Goal: Communication & Community: Answer question/provide support

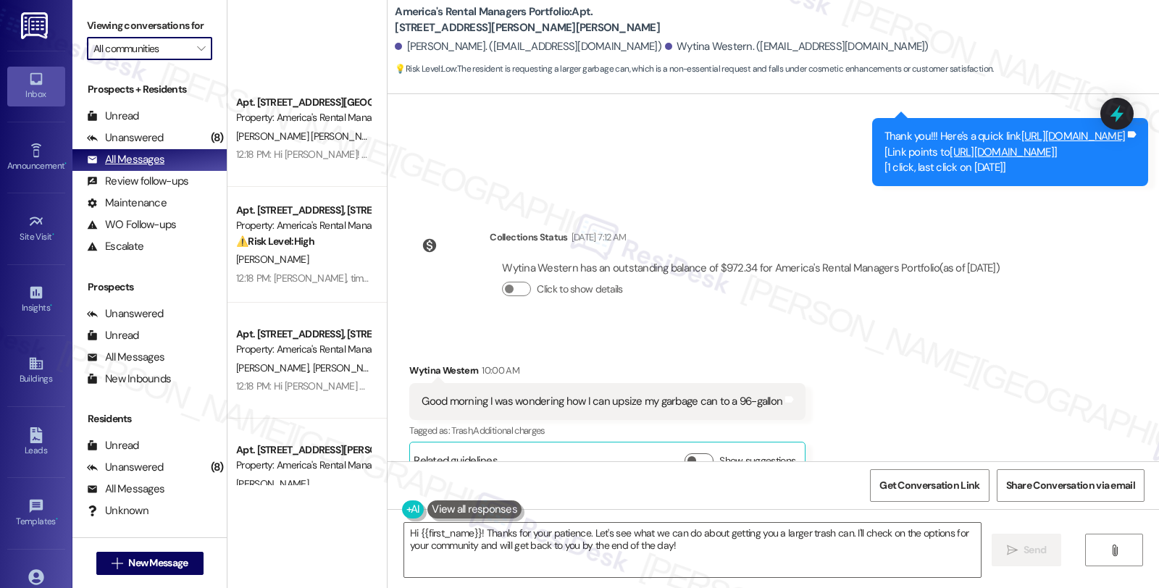
scroll to position [1610, 0]
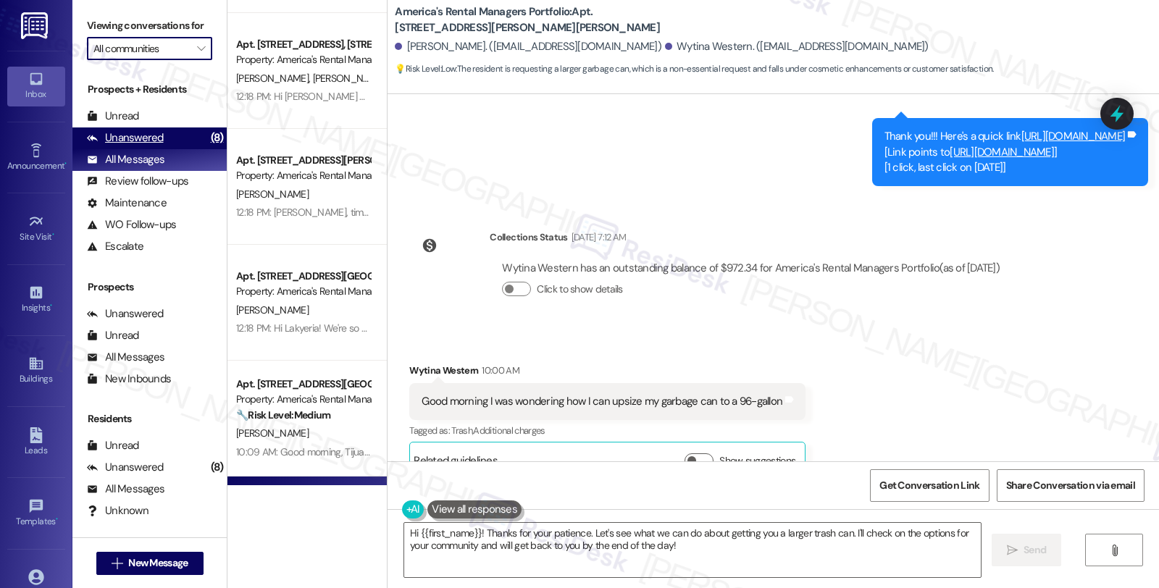
click at [168, 149] on div "Unanswered (8)" at bounding box center [149, 139] width 154 height 22
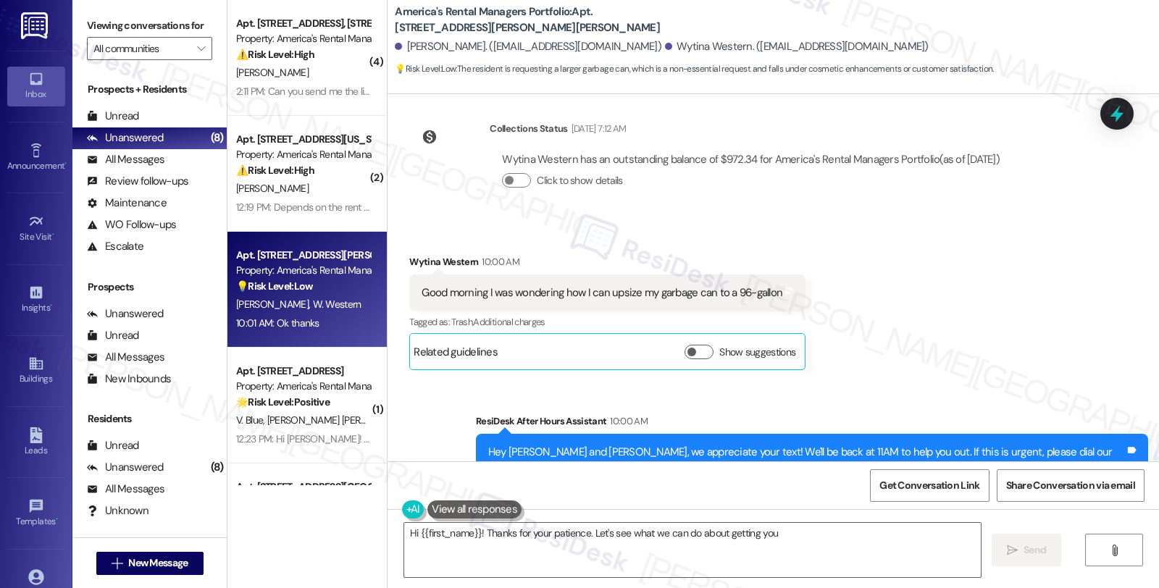
scroll to position [1343, 0]
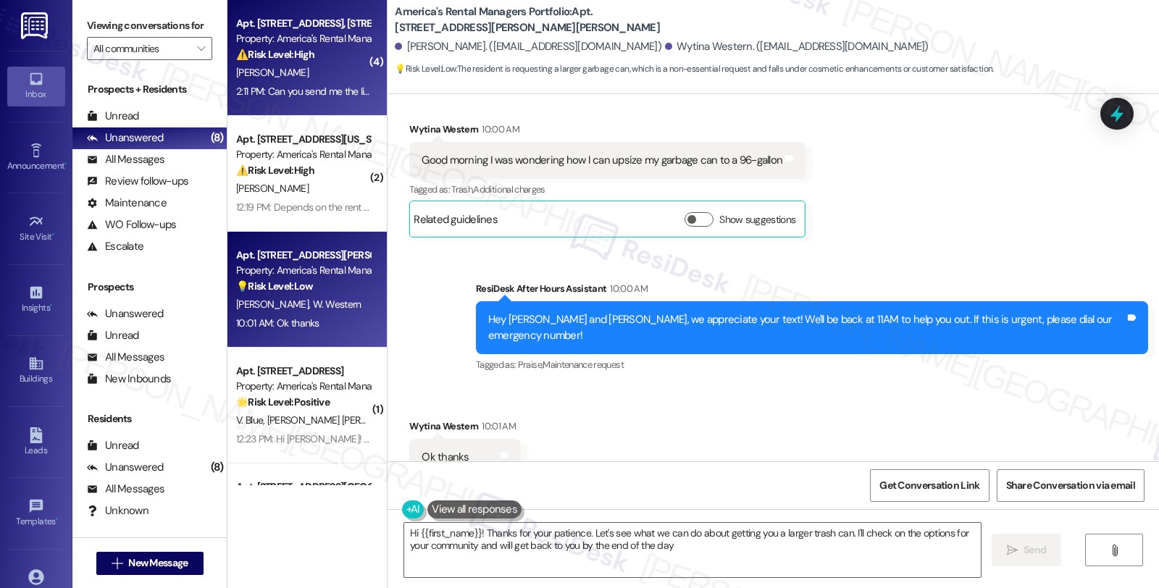
type textarea "Hi {{first_name}}! Thanks for your patience. Let's see what we can do about get…"
click at [353, 80] on div "[PERSON_NAME]" at bounding box center [303, 73] width 137 height 18
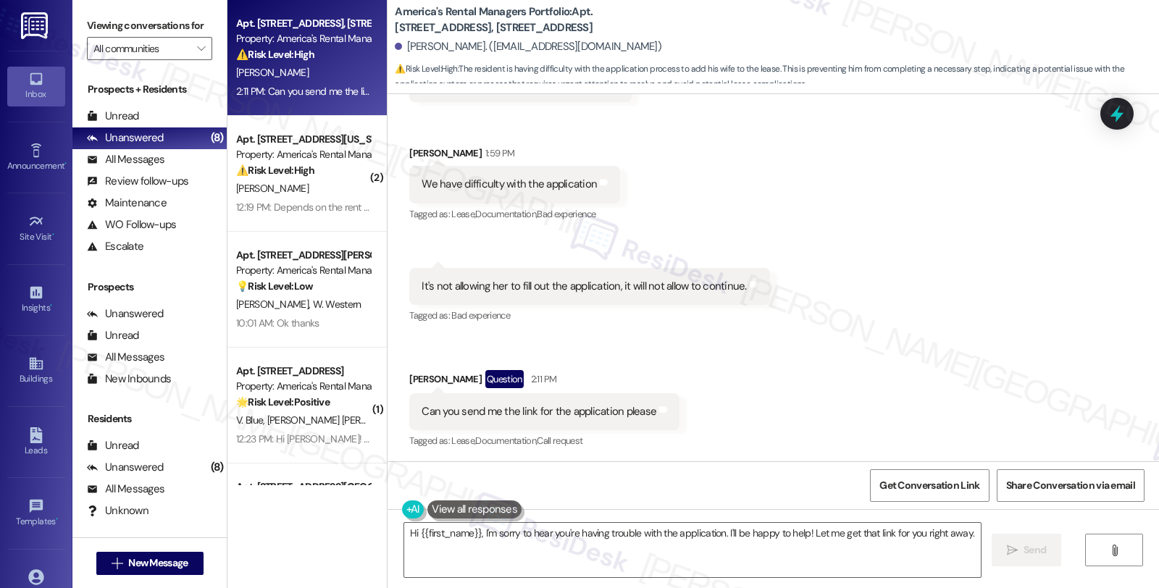
scroll to position [1303, 0]
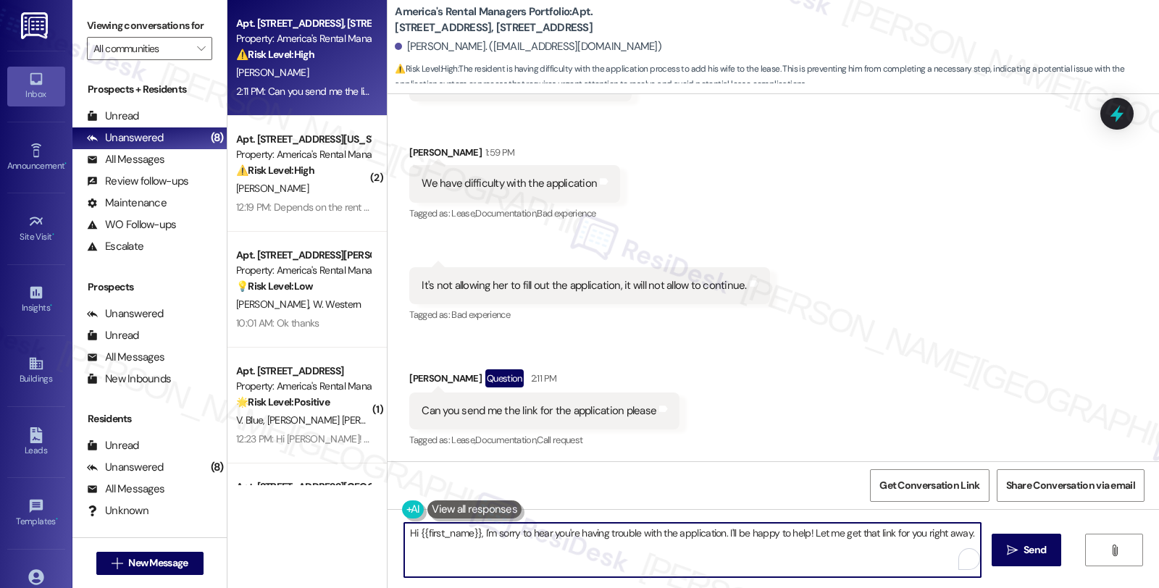
drag, startPoint x: 475, startPoint y: 531, endPoint x: 346, endPoint y: 531, distance: 129.7
click at [346, 531] on div "Apt. [STREET_ADDRESS] Property: America's Rental Managers Portfolio ⚠️ Risk Lev…" at bounding box center [693, 294] width 932 height 588
drag, startPoint x: 682, startPoint y: 536, endPoint x: 903, endPoint y: 548, distance: 222.0
click at [903, 548] on textarea "I'm sorry to hear you're having trouble with the application. I'll be happy to …" at bounding box center [690, 550] width 577 height 54
type textarea "I'm sorry to hear you're having trouble with the application. Could you let me …"
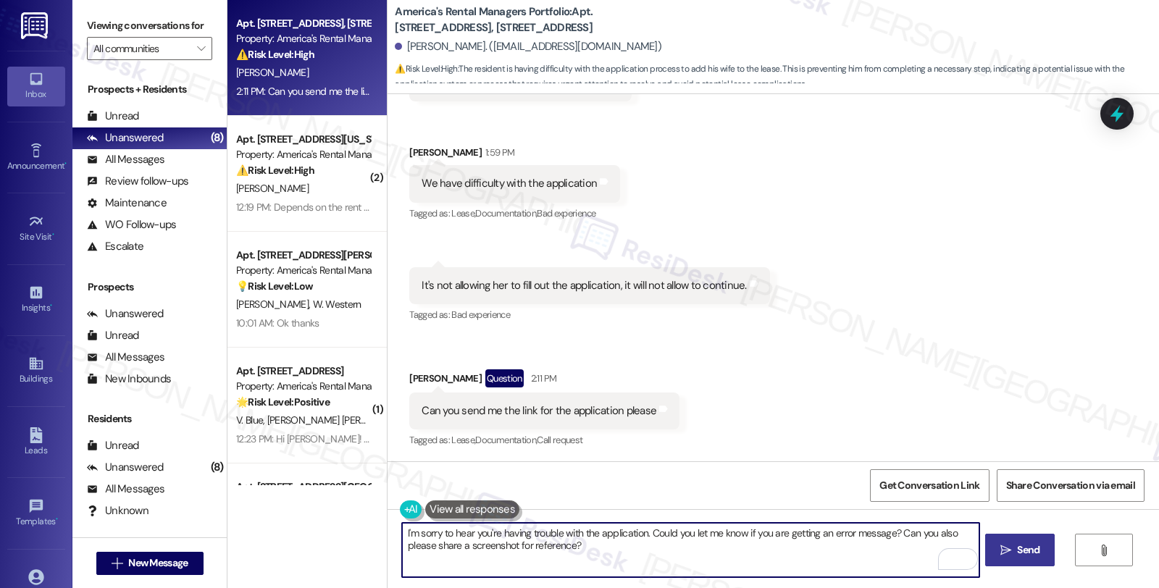
click at [1007, 548] on icon "" at bounding box center [1006, 551] width 11 height 12
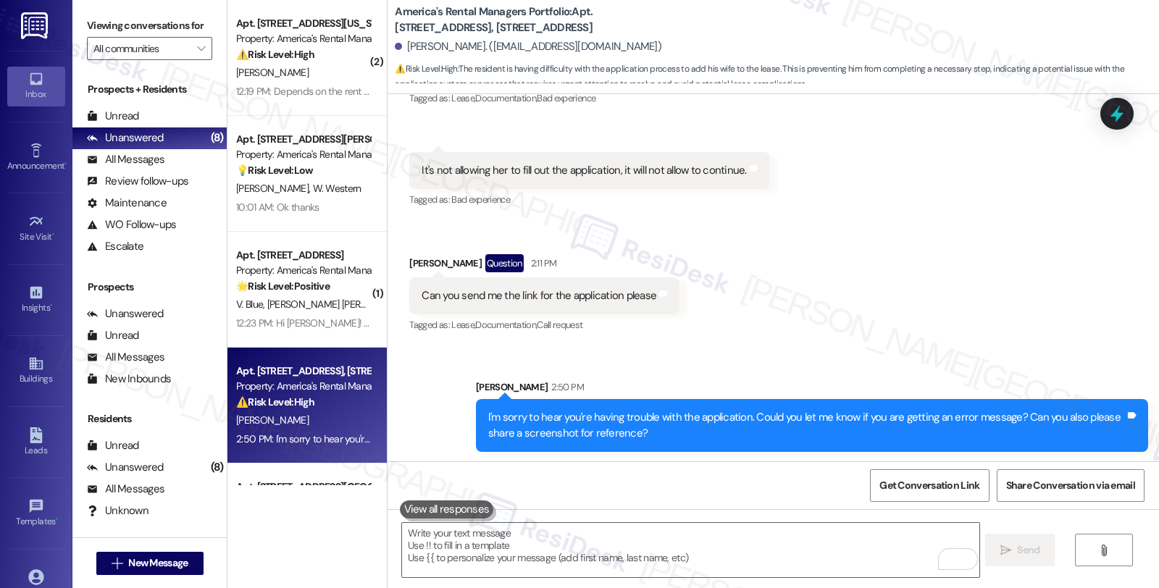
scroll to position [1419, 0]
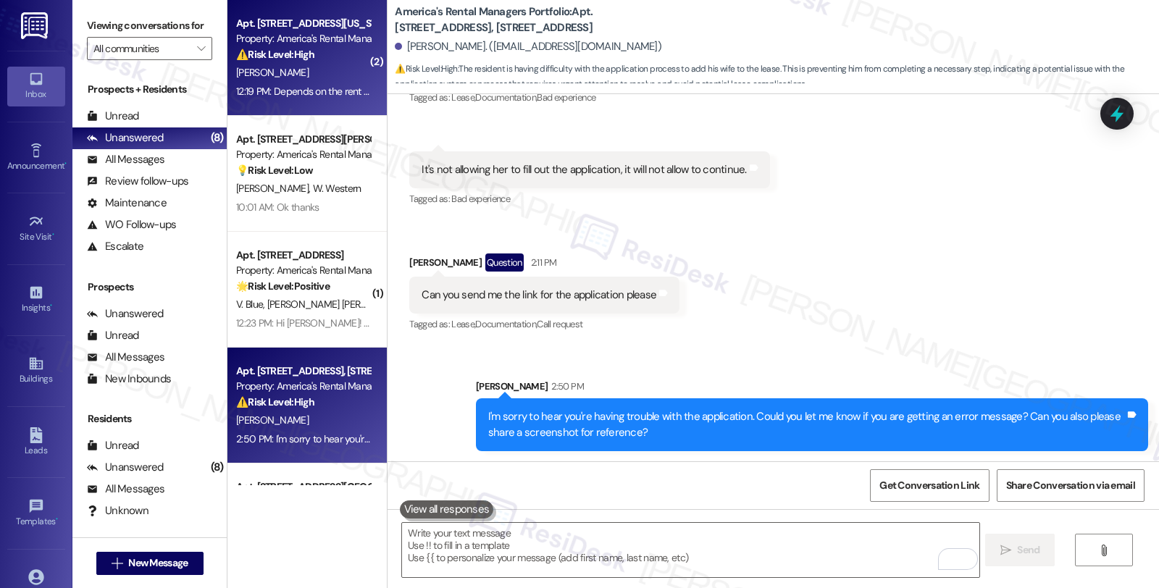
click at [322, 75] on div "[PERSON_NAME]" at bounding box center [303, 73] width 137 height 18
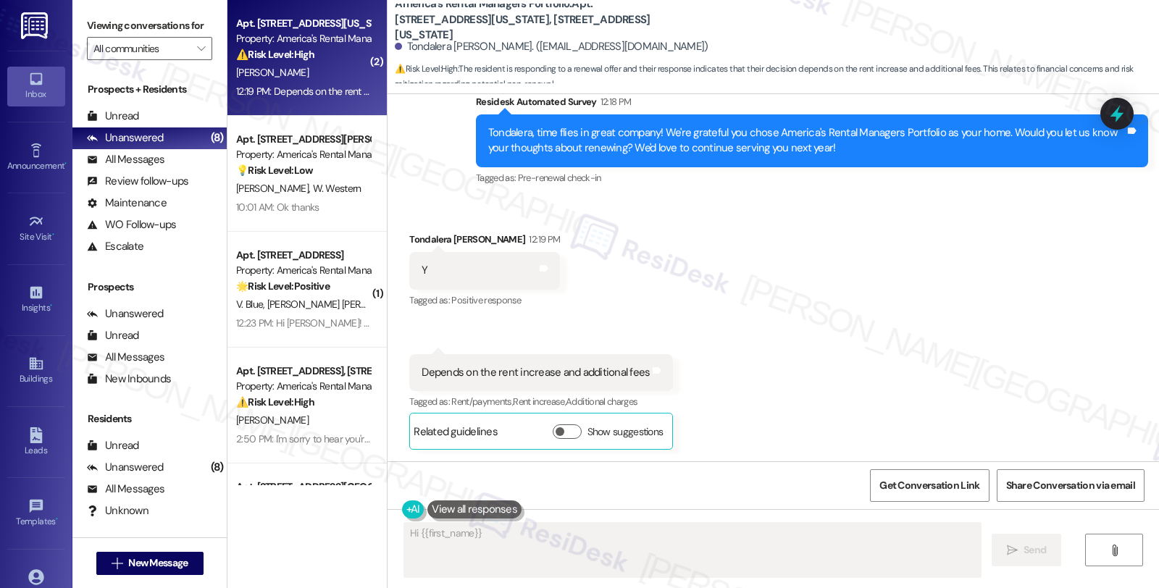
scroll to position [752, 0]
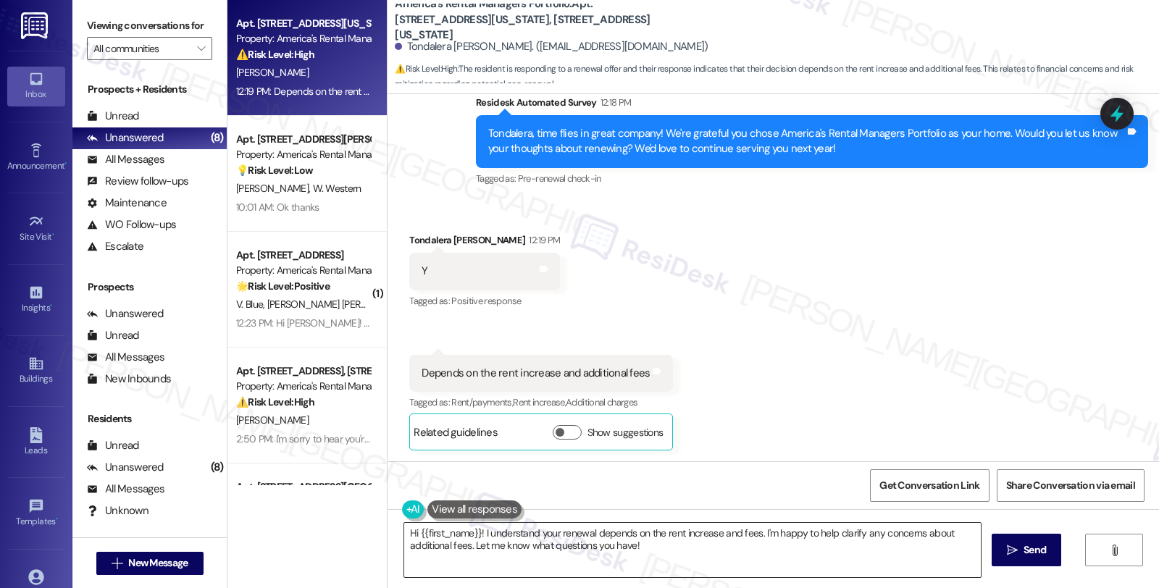
click at [472, 533] on textarea "Hi {{first_name}}! I understand your renewal depends on the rent increase and f…" at bounding box center [692, 550] width 577 height 54
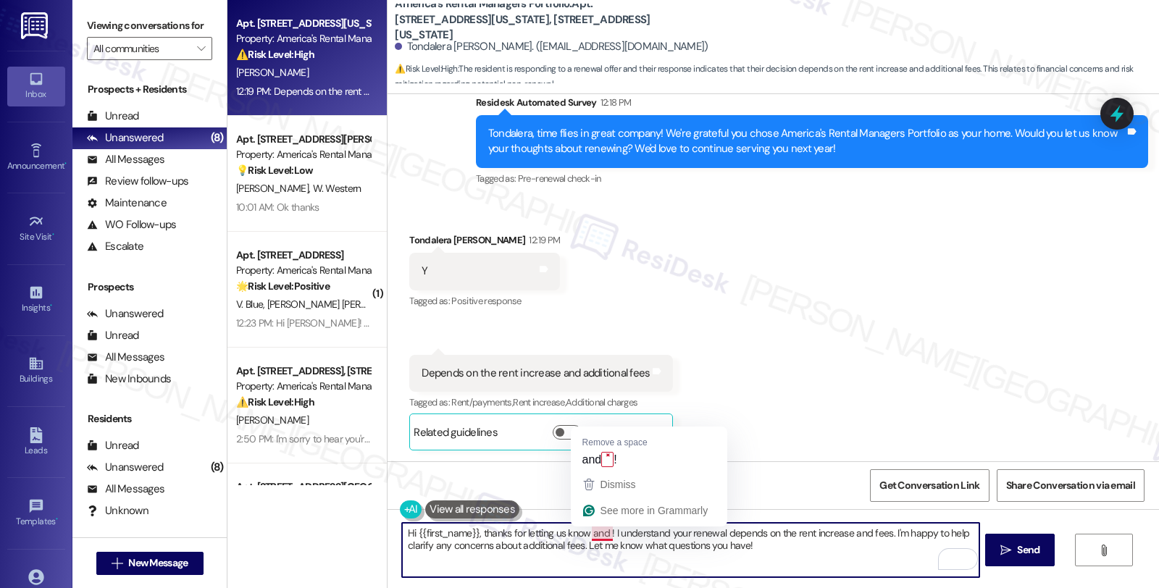
click at [598, 533] on textarea "Hi {{first_name}}, thanks for letting us know and ! I understand your renewal d…" at bounding box center [690, 550] width 577 height 54
click at [628, 534] on textarea "Hi {{first_name}}, thanks for letting us know and, we're g;ad you're ! I unders…" at bounding box center [690, 550] width 577 height 54
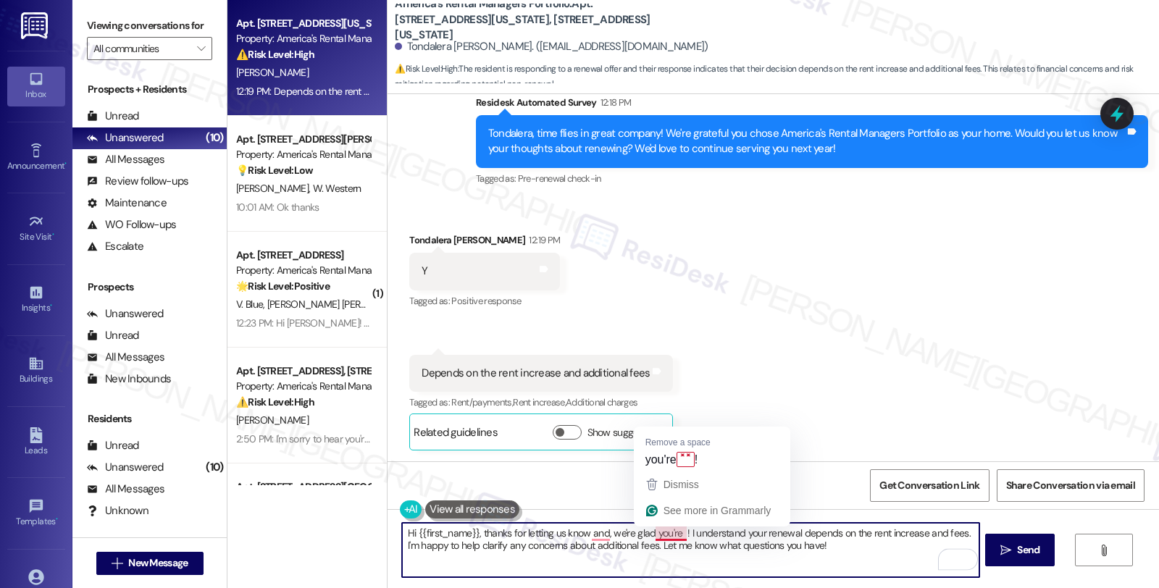
click at [671, 530] on textarea "Hi {{first_name}}, thanks for letting us know and, we're glad you're ! I unders…" at bounding box center [690, 550] width 577 height 54
click at [669, 530] on textarea "Hi {{first_name}}, thanks for letting us know, and we're glad you're ! I unders…" at bounding box center [690, 550] width 577 height 54
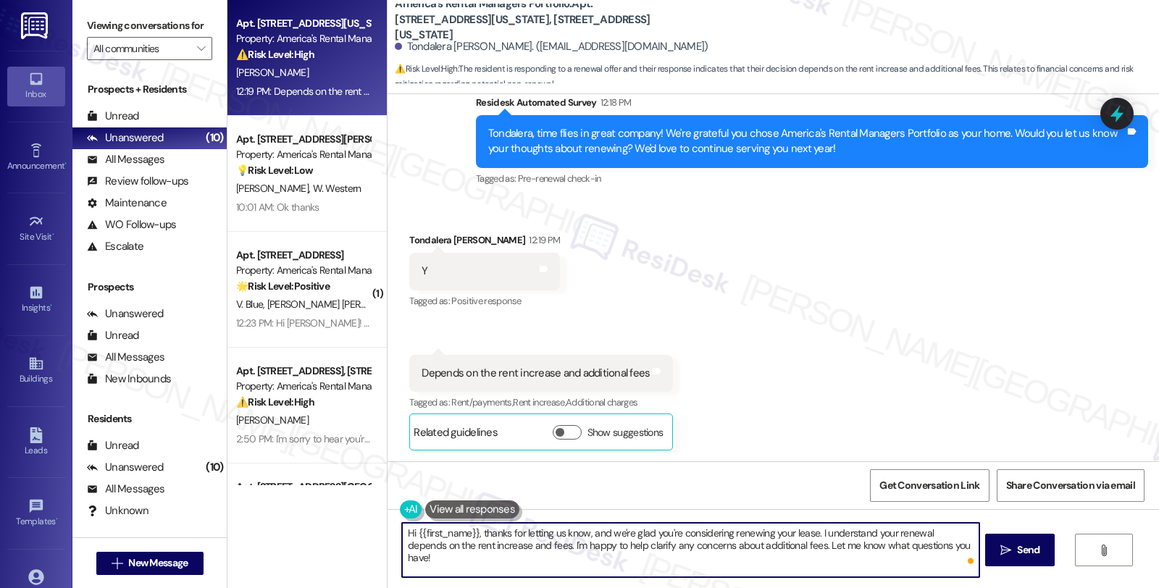
click at [522, 546] on textarea "Hi {{first_name}}, thanks for letting us know, and we're glad you're considerin…" at bounding box center [690, 550] width 577 height 54
click at [504, 556] on textarea "Hi {{first_name}}, thanks for letting us know, and we're glad you're considerin…" at bounding box center [690, 550] width 577 height 54
click at [932, 542] on textarea "Hi {{first_name}}, thanks for letting us know, and we're glad you're considerin…" at bounding box center [690, 550] width 577 height 54
paste textarea "Got it! Let me out in a work order to have it checked. Do we have your permissi…"
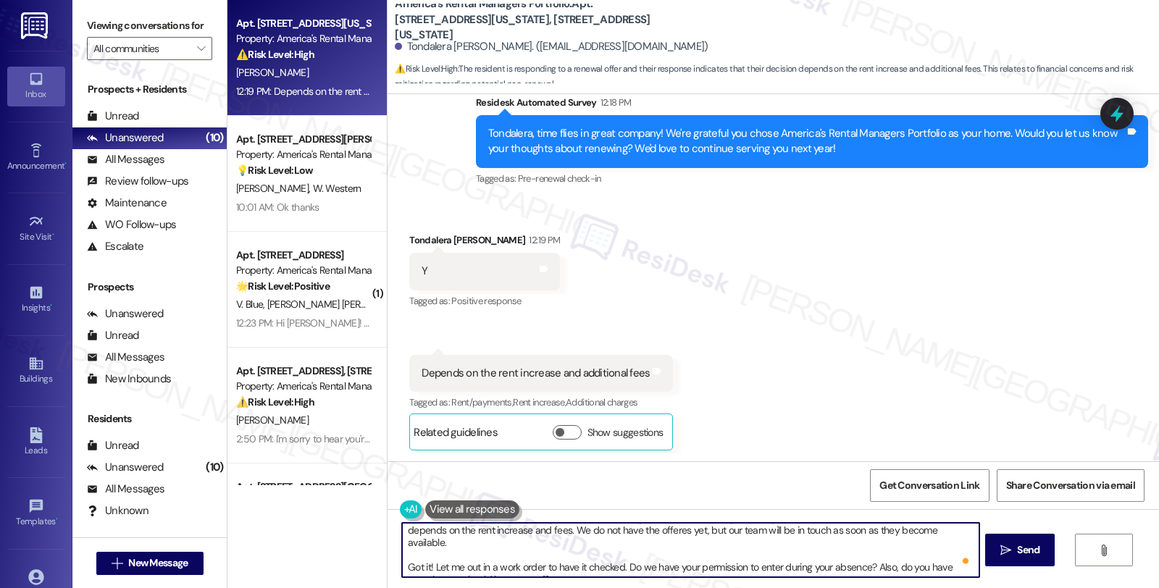
scroll to position [15, 0]
drag, startPoint x: 538, startPoint y: 571, endPoint x: 375, endPoint y: 554, distance: 163.9
click at [375, 554] on div "Apt. [STREET_ADDRESS][GEOGRAPHIC_DATA][US_STATE][STREET_ADDRESS][US_STATE] Prop…" at bounding box center [693, 294] width 932 height 588
paste textarea "In the meantime, we'd love to hear more about your living experience. What’s th…"
click at [775, 558] on textarea "Hi {{first_name}}, thanks for letting us know, and we're glad you're considerin…" at bounding box center [690, 550] width 577 height 54
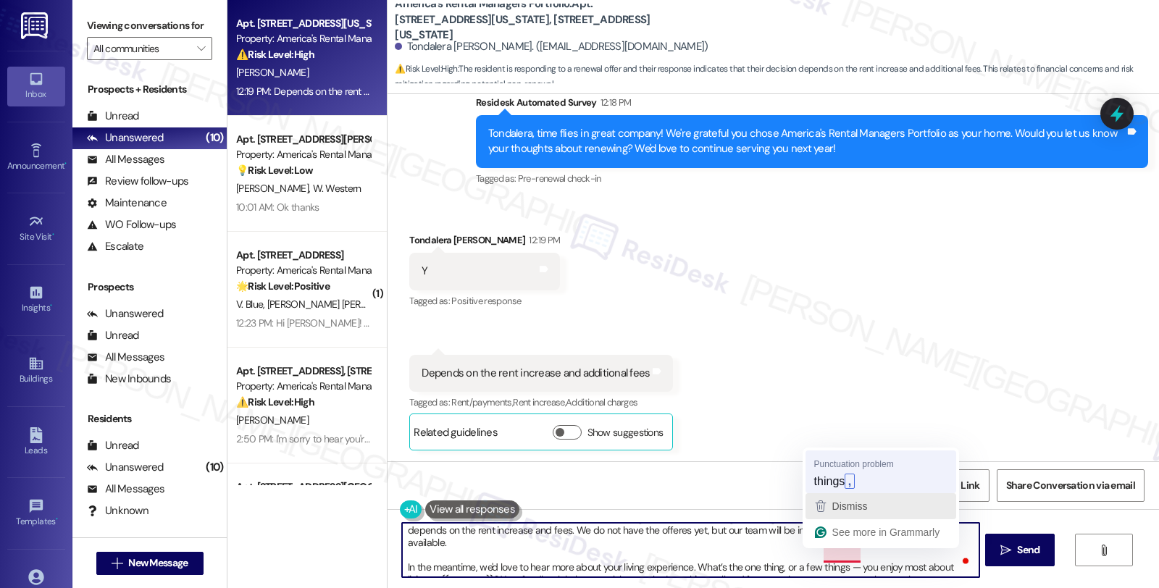
type textarea "Hi {{first_name}}, thanks for letting us know, and we're glad you're considerin…"
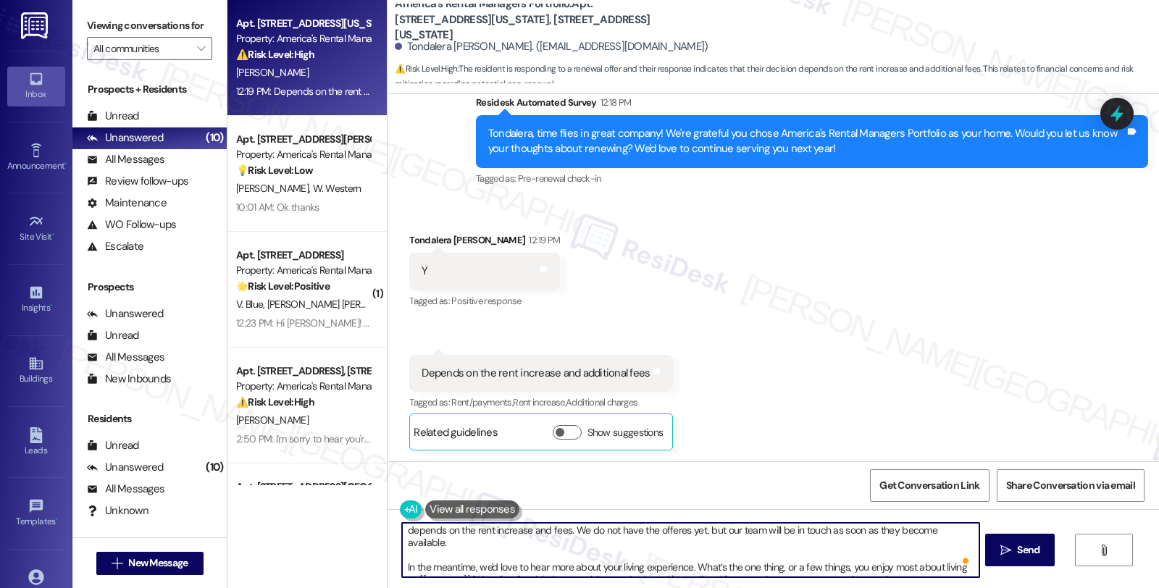
click at [620, 565] on textarea "Hi {{first_name}}, thanks for letting us know, and we're glad you're considerin…" at bounding box center [690, 550] width 577 height 54
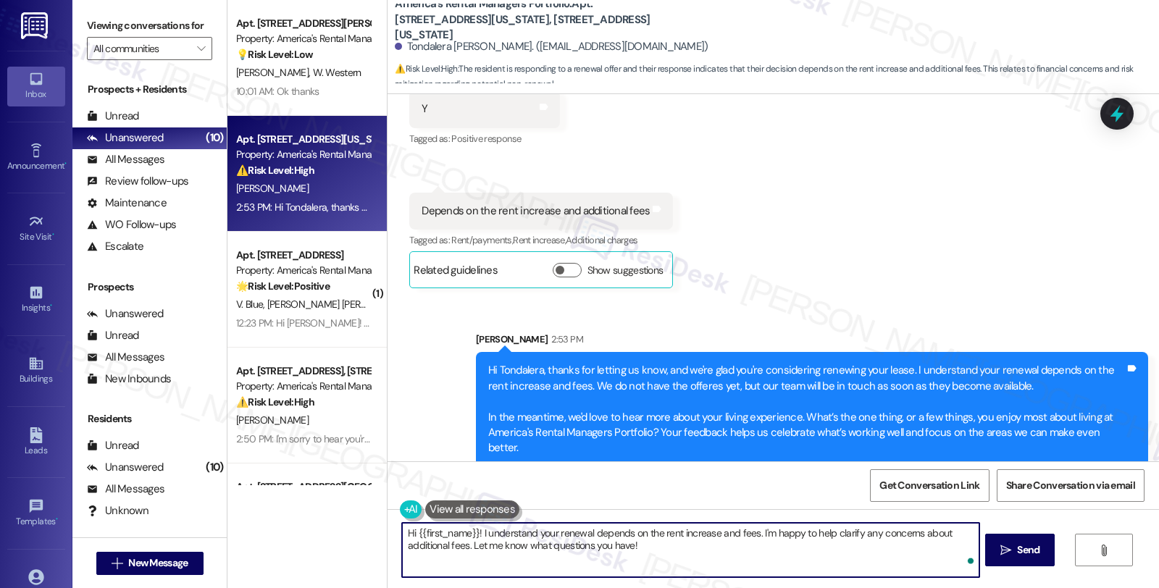
scroll to position [915, 0]
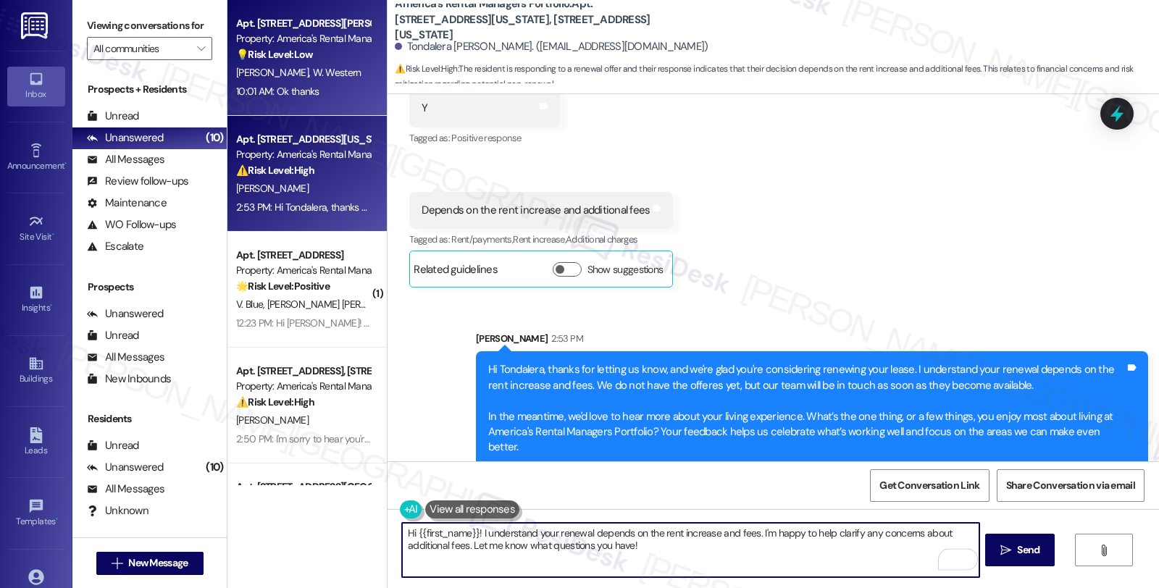
type textarea "Hi {{first_name}}! I understand your renewal depends on the rent increase and f…"
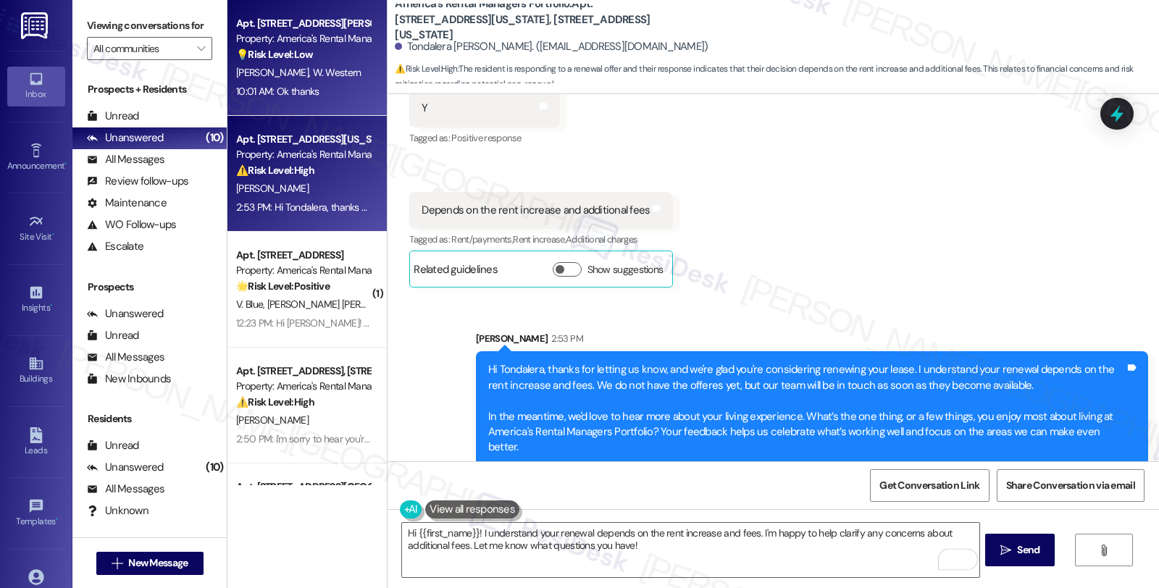
click at [312, 80] on div "[PERSON_NAME] Western" at bounding box center [303, 73] width 137 height 18
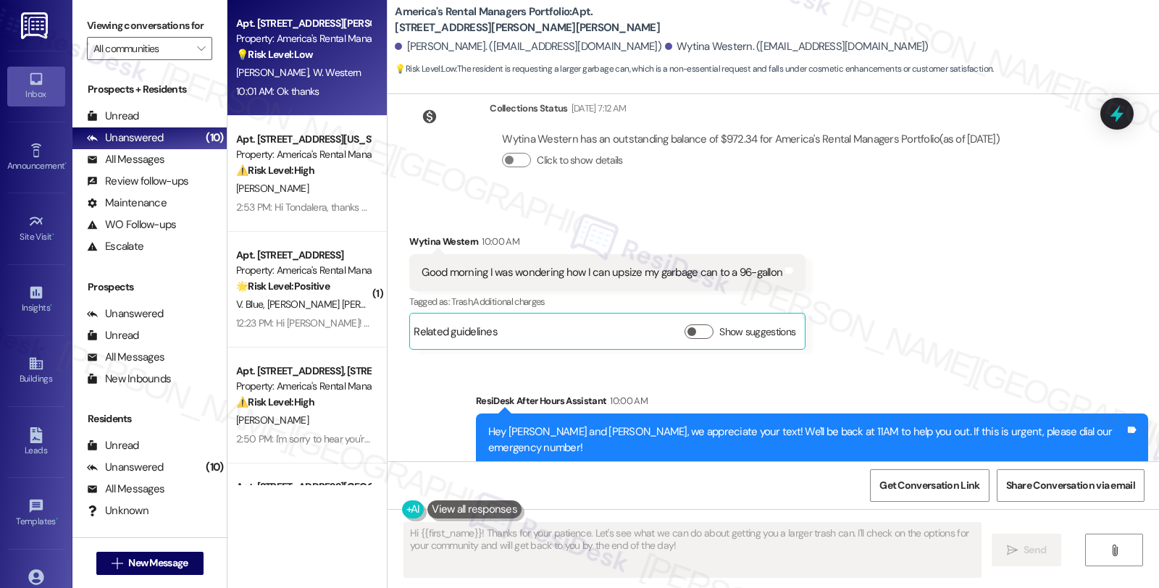
scroll to position [1182, 0]
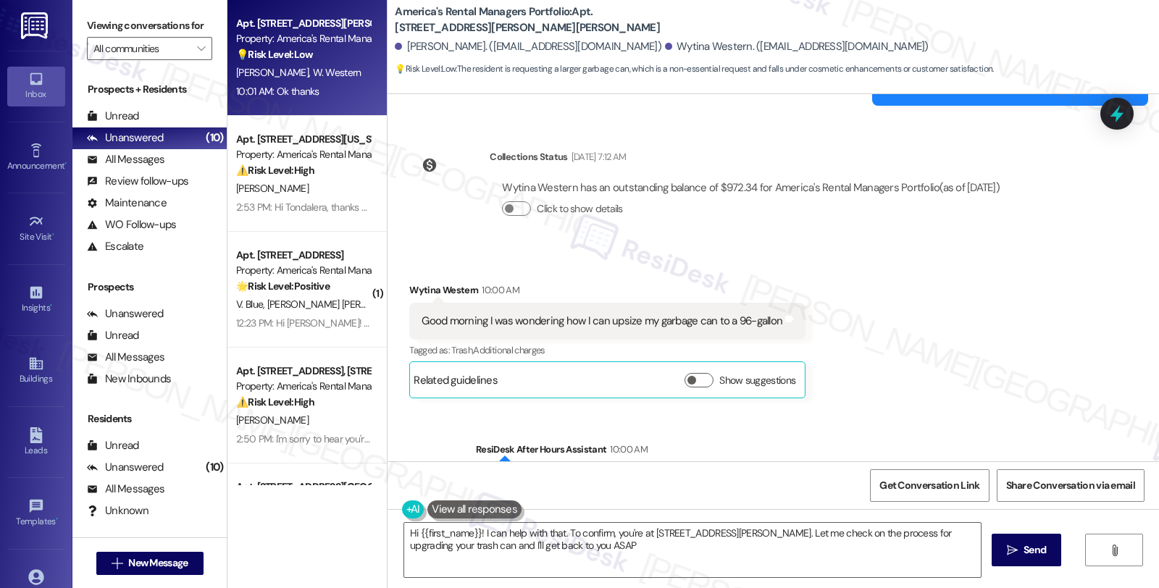
type textarea "Hi {{first_name}}! I can help with that. To confirm, you're at [STREET_ADDRESS]…"
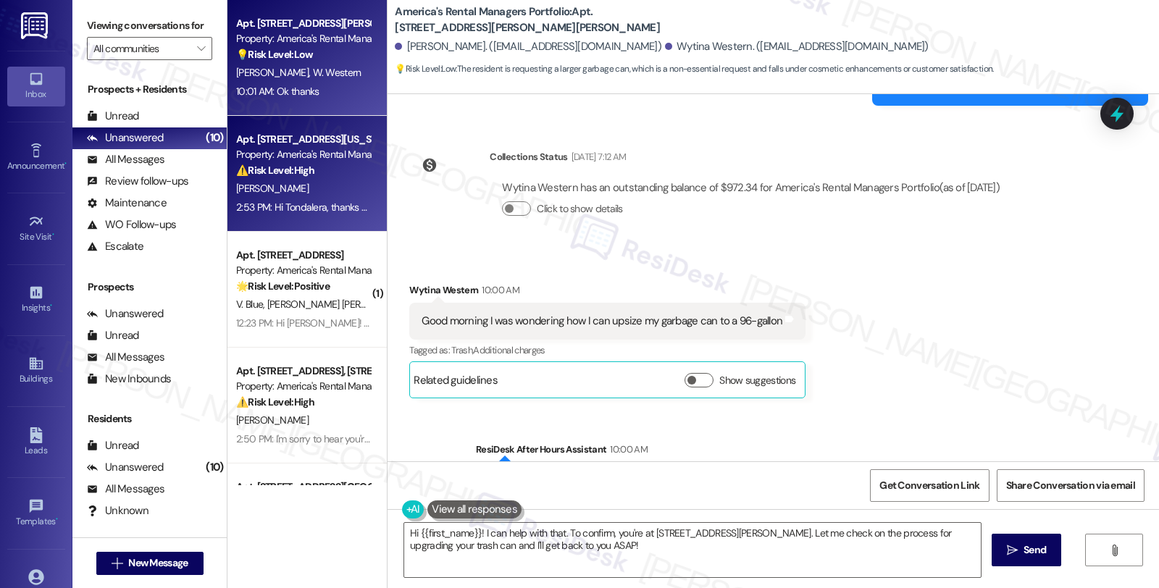
click at [324, 191] on div "[PERSON_NAME]" at bounding box center [303, 189] width 137 height 18
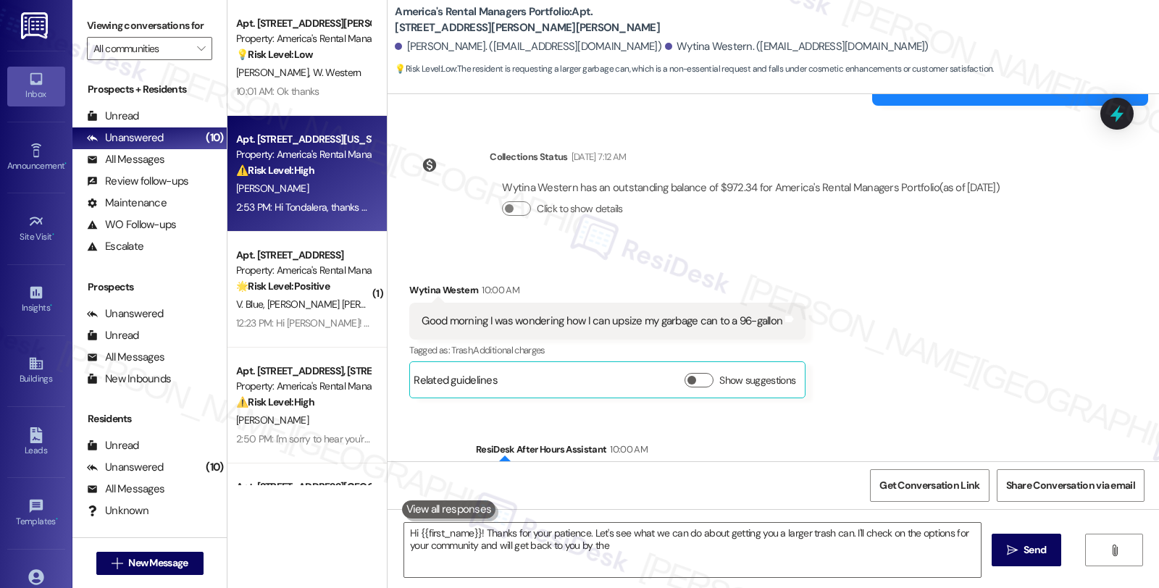
type textarea "Hi {{first_name}}! Thanks for your patience. Let's see what we can do about get…"
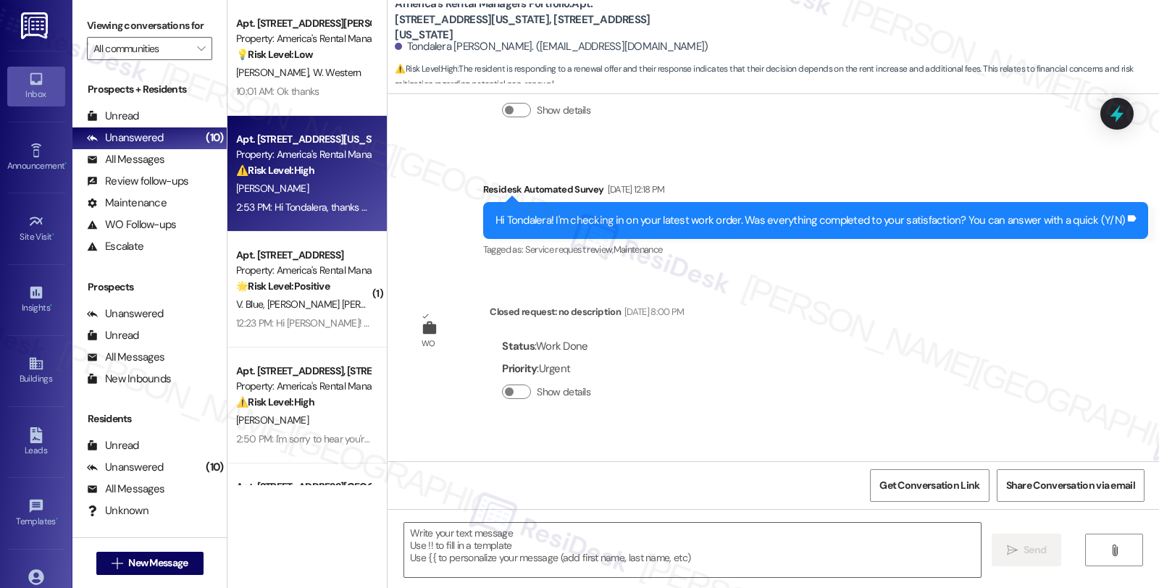
type textarea "Fetching suggested responses. Please feel free to read through the conversation…"
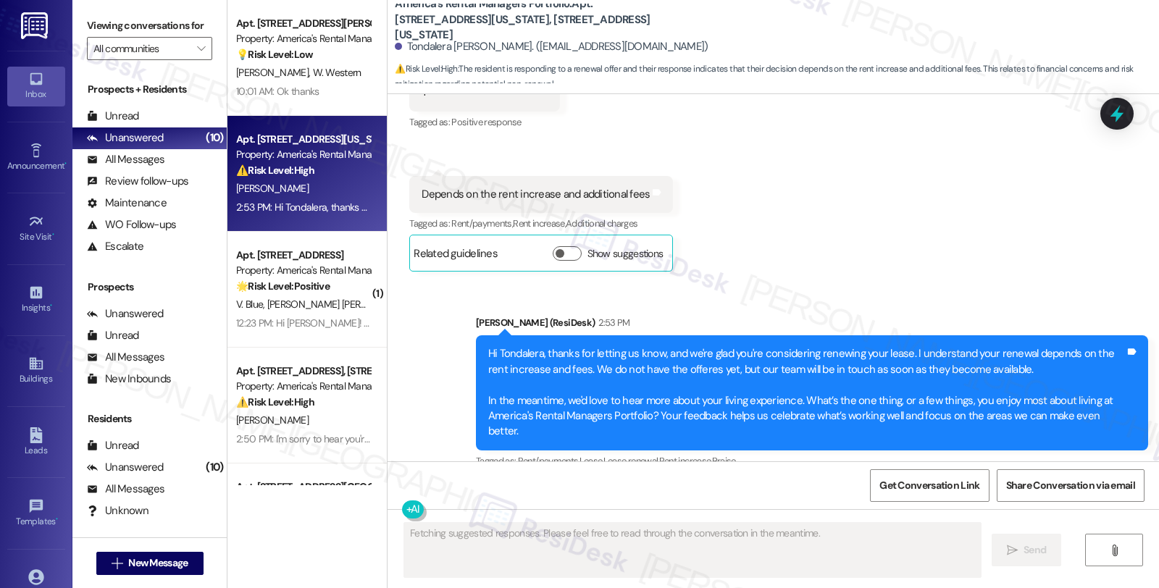
scroll to position [937, 0]
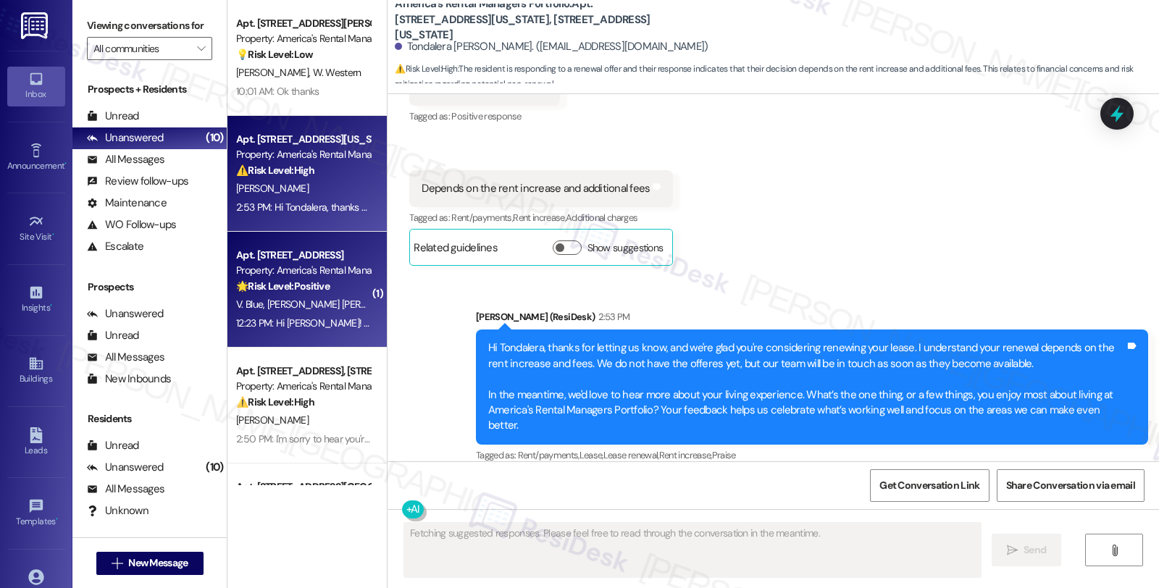
click at [310, 291] on strong "🌟 Risk Level: Positive" at bounding box center [282, 286] width 93 height 13
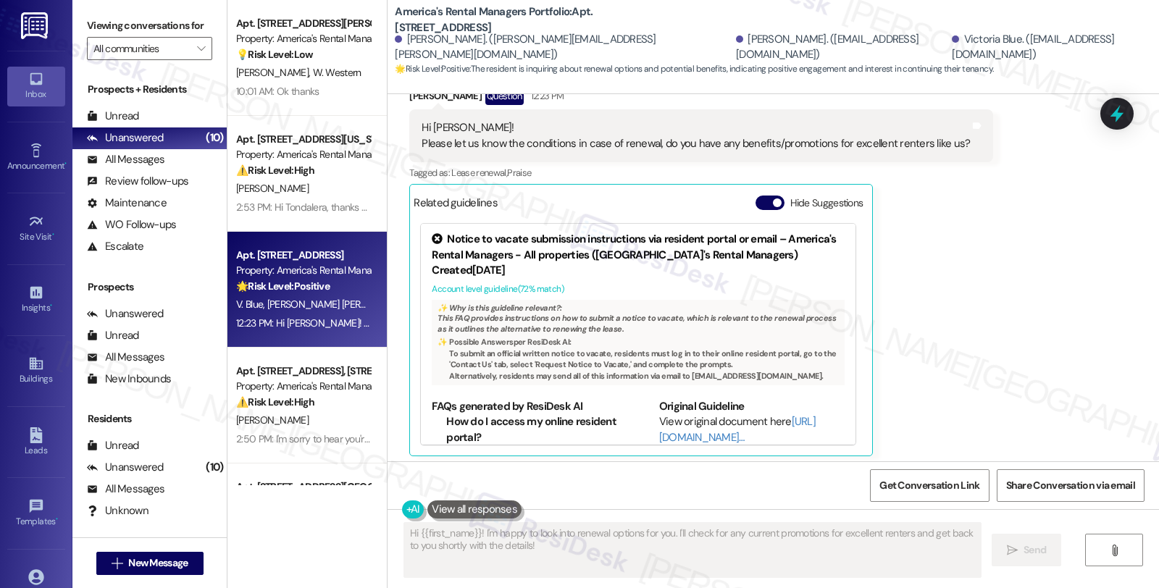
scroll to position [210, 0]
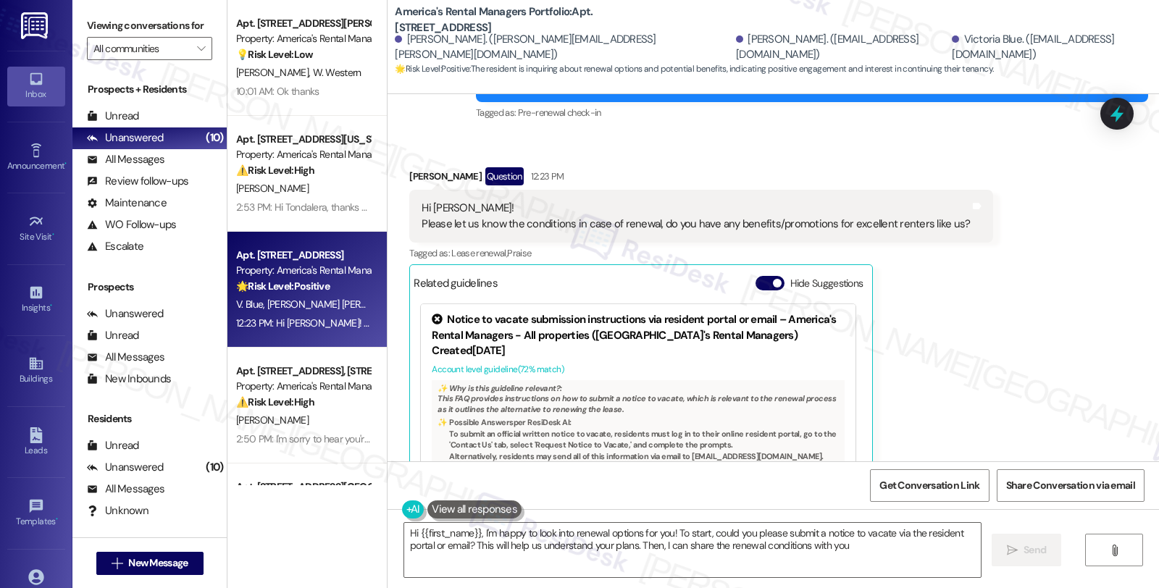
type textarea "Hi {{first_name}}, I'm happy to look into renewal options for you! To start, co…"
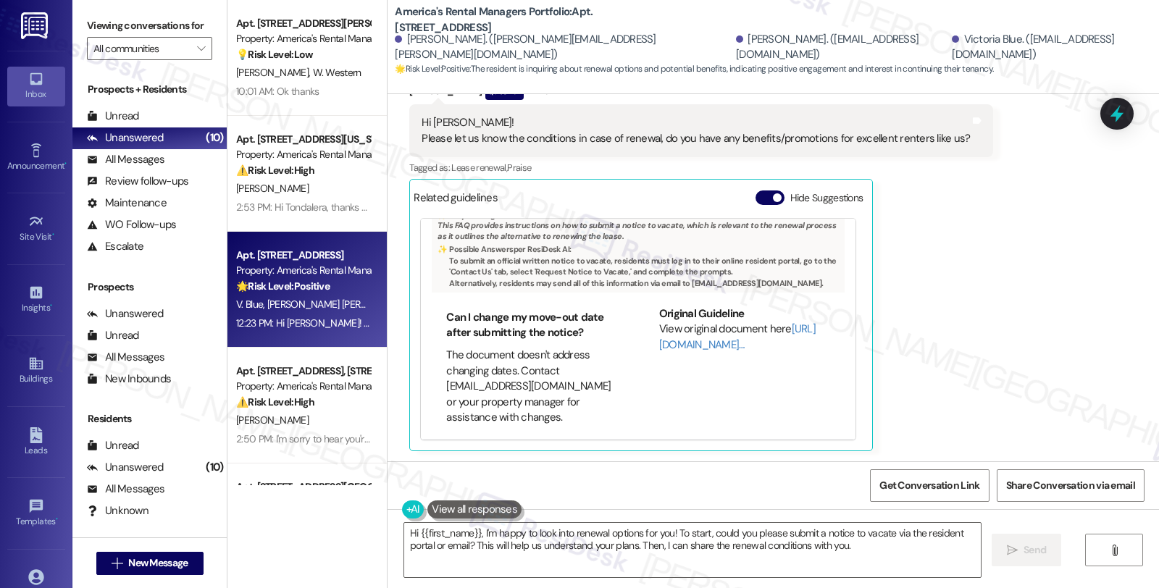
scroll to position [402, 0]
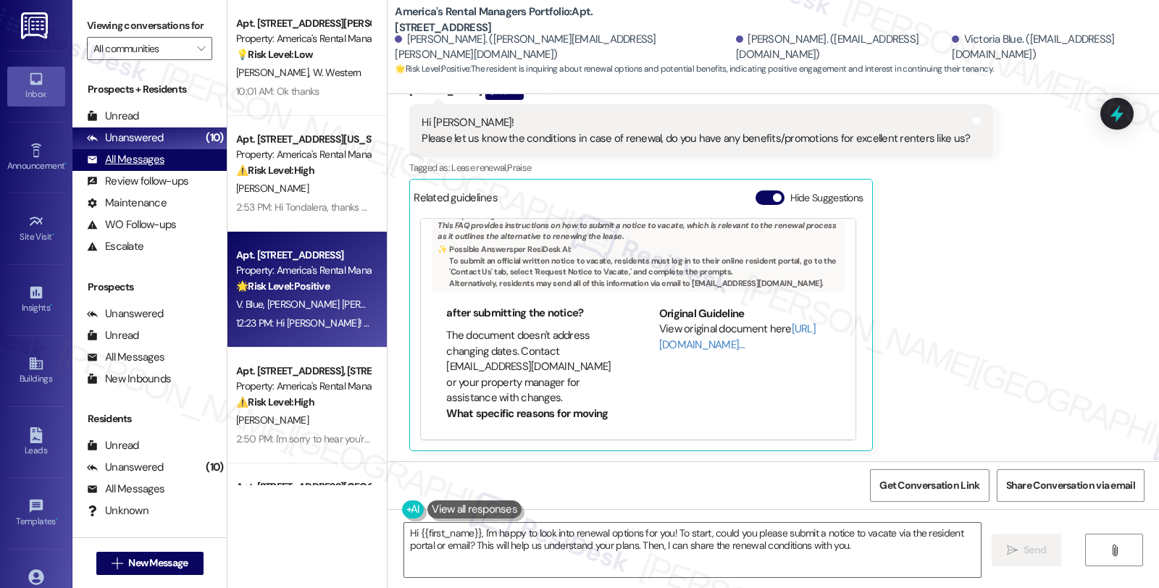
click at [165, 171] on div "All Messages (undefined)" at bounding box center [149, 160] width 154 height 22
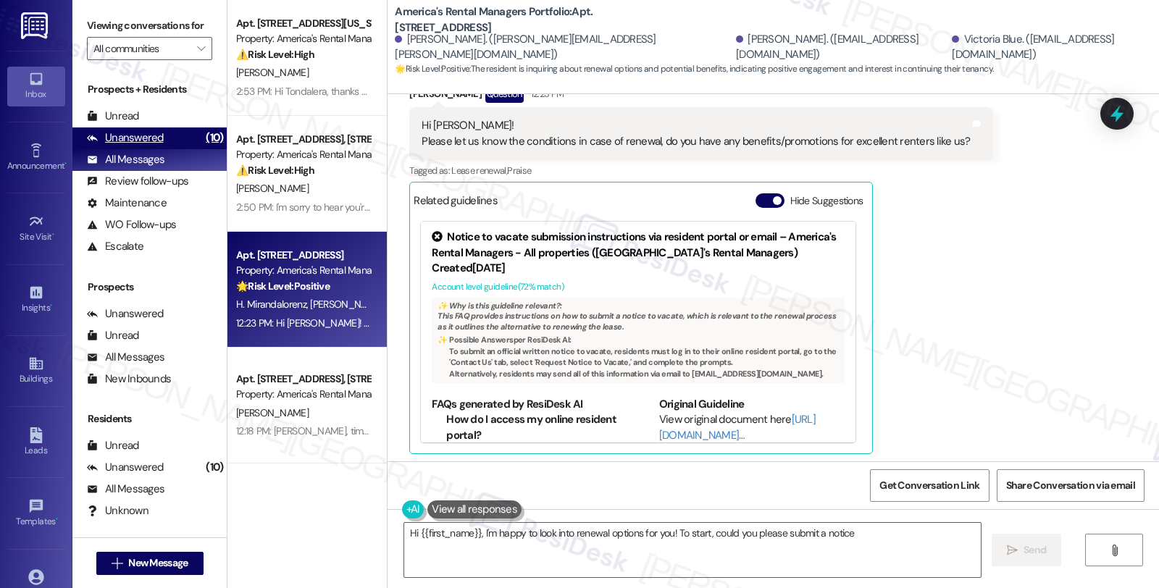
scroll to position [296, 0]
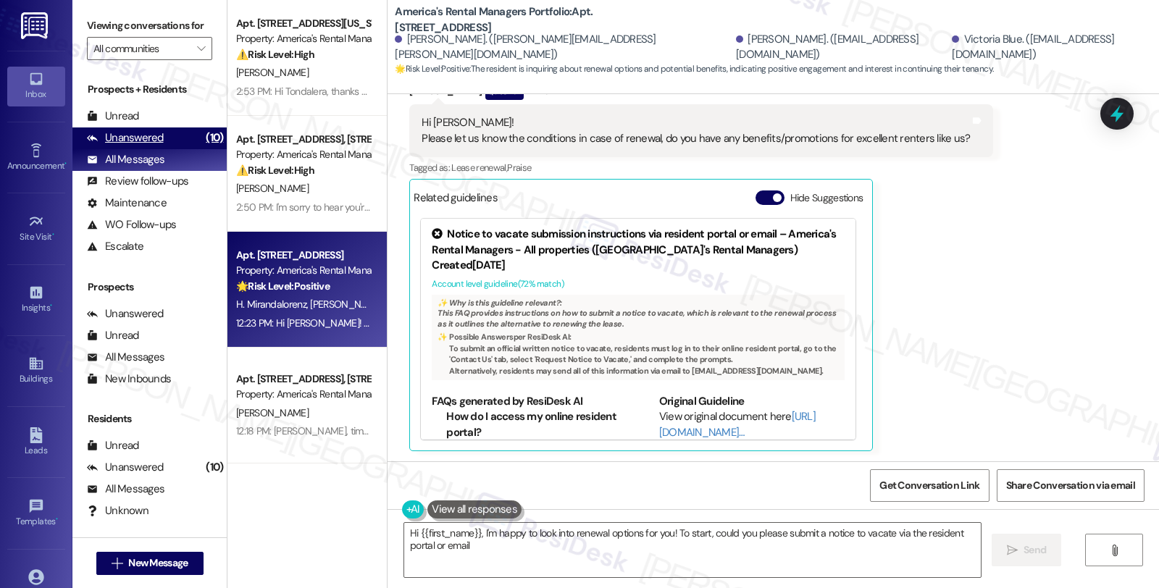
click at [165, 149] on div "Unanswered (10)" at bounding box center [149, 139] width 154 height 22
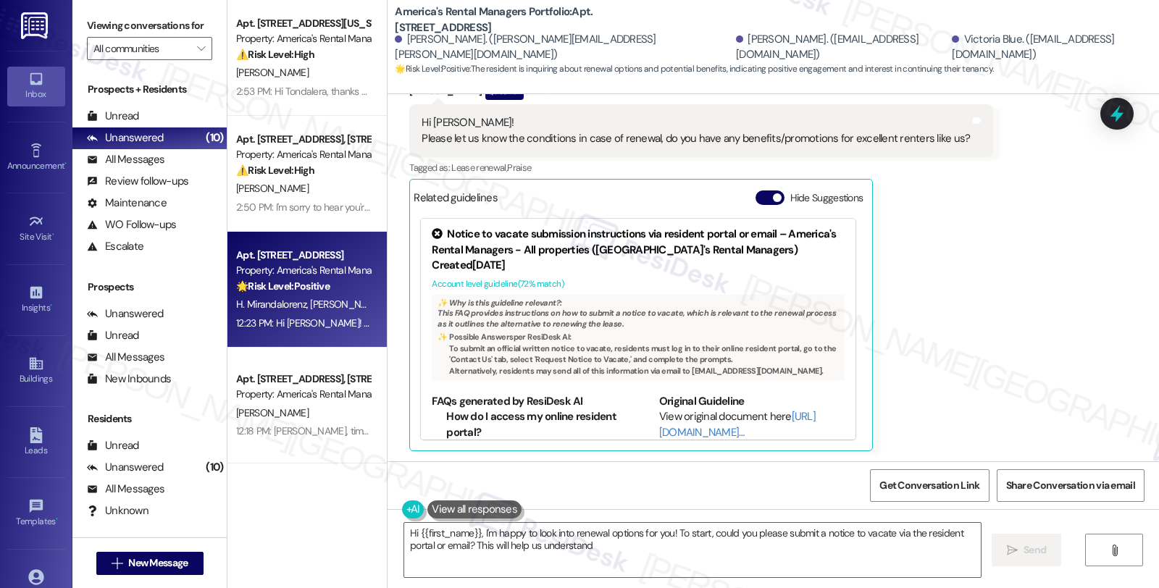
type textarea "Hi {{first_name}}, I'm happy to look into renewal options for you! To start, co…"
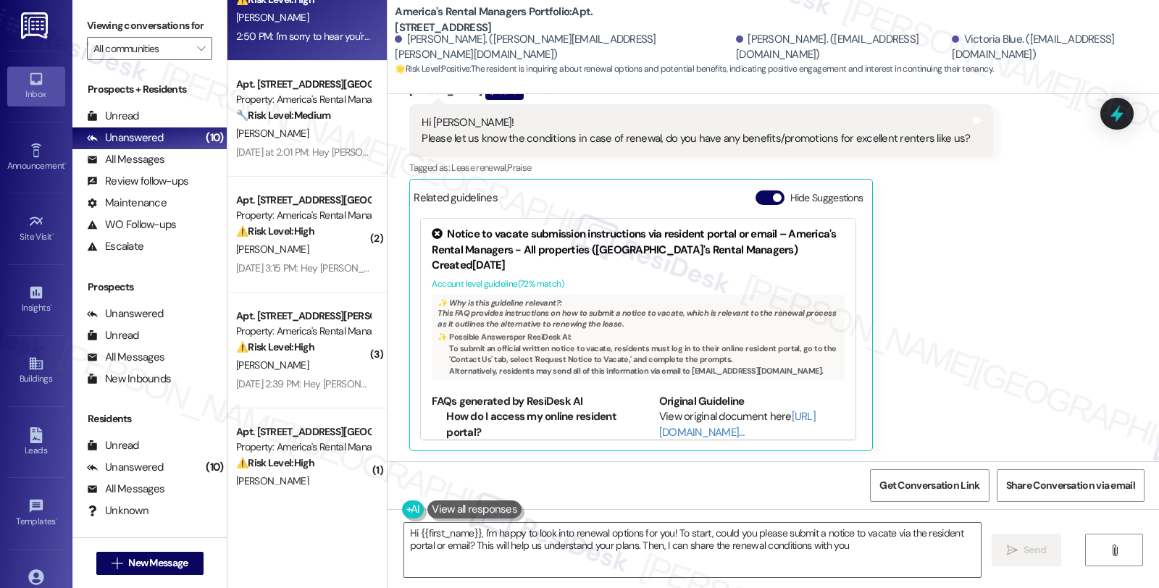
type textarea "Hi {{first_name}}, I'm happy to look into renewal options for you! To start, co…"
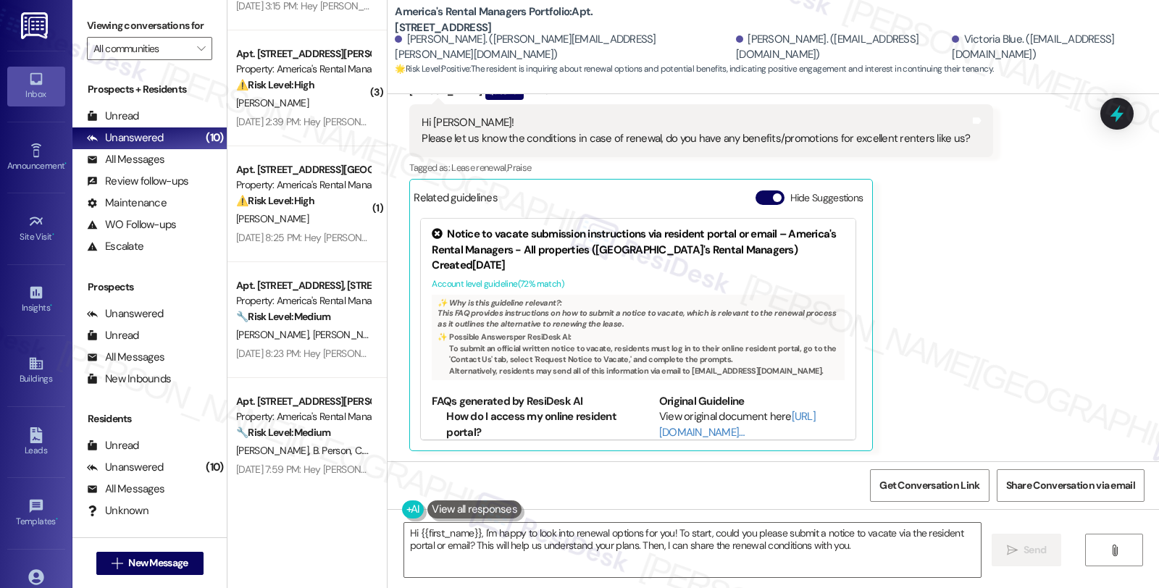
scroll to position [674, 0]
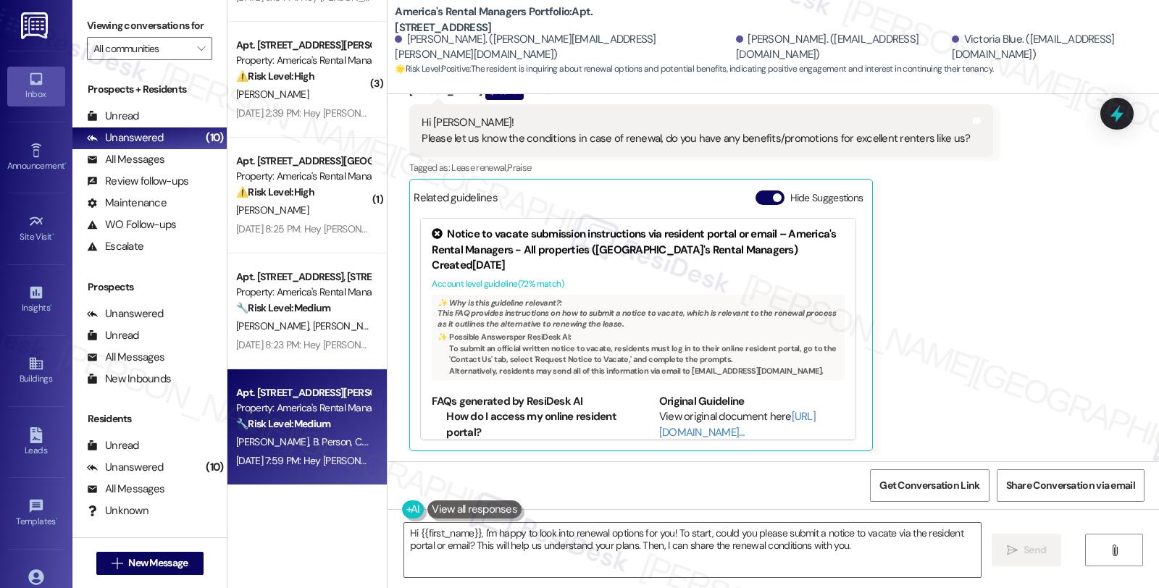
click at [320, 429] on strong "🔧 Risk Level: Medium" at bounding box center [283, 423] width 94 height 13
type textarea "Hi {{first_name}}, I'm happy to look into renewal options for you! To start, co…"
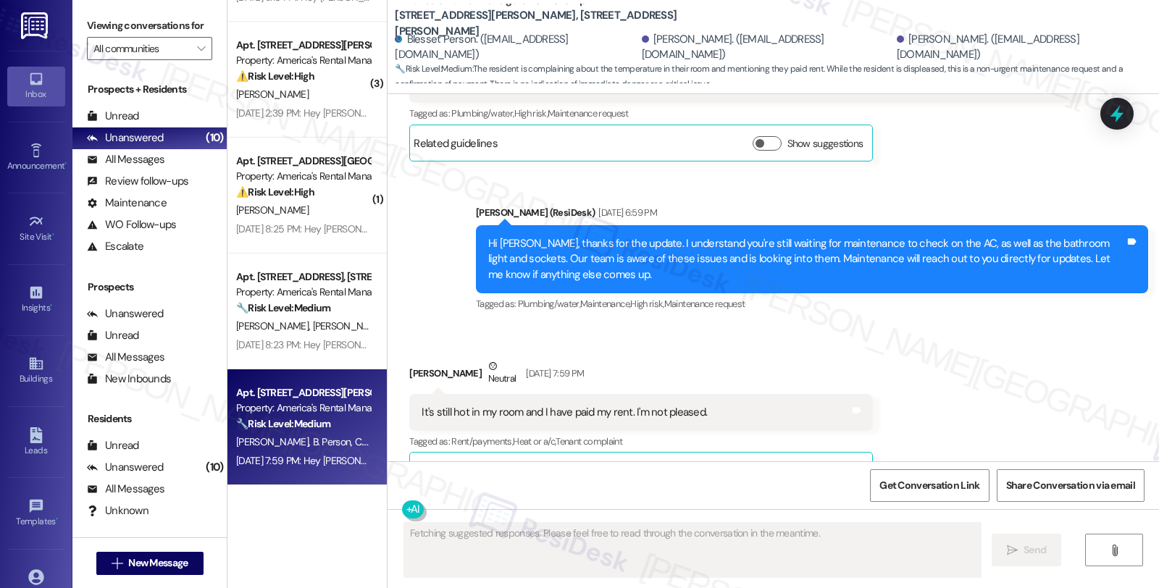
scroll to position [3801, 0]
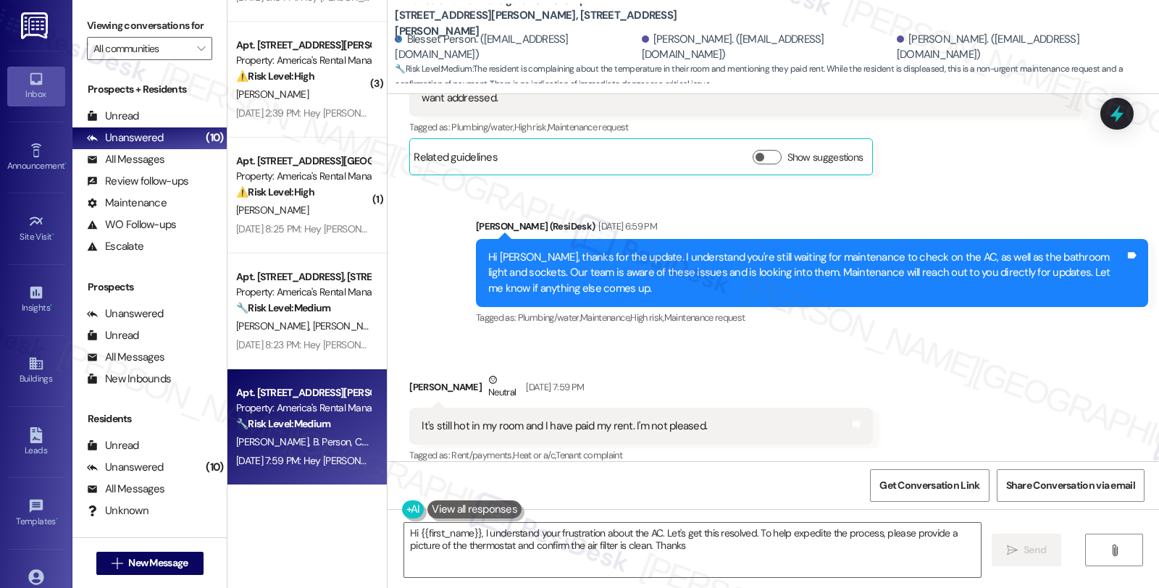
type textarea "Hi {{first_name}}, I understand your frustration about the AC. Let's get this r…"
drag, startPoint x: 398, startPoint y: 308, endPoint x: 446, endPoint y: 313, distance: 47.4
click at [446, 362] on div "Received via SMS [PERSON_NAME] Neutral [DATE] 7:59 PM It's still hot in my room…" at bounding box center [640, 539] width 485 height 354
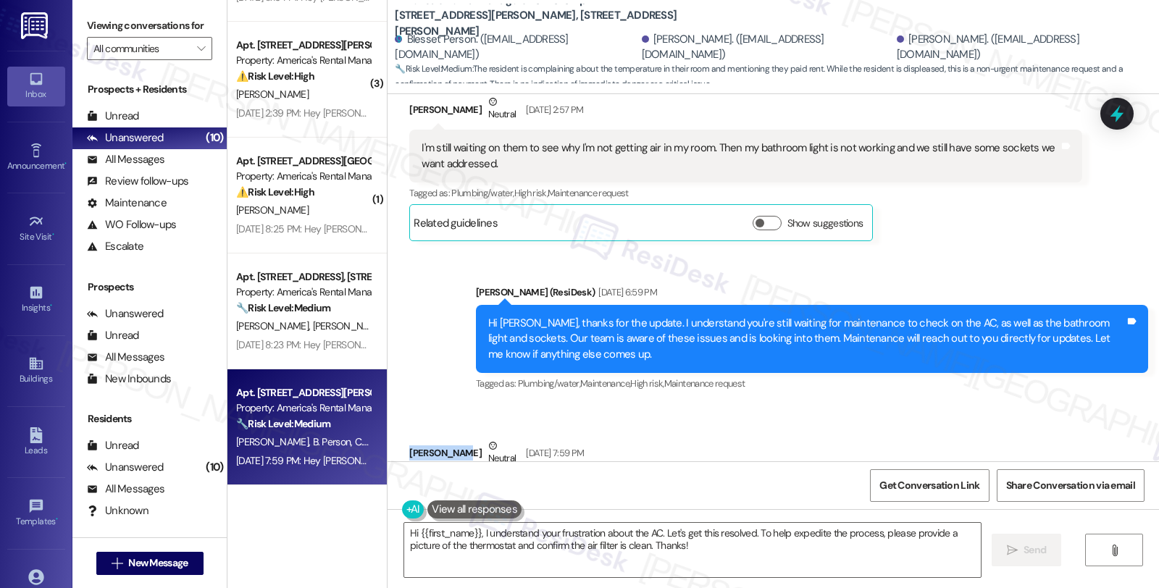
scroll to position [3640, 0]
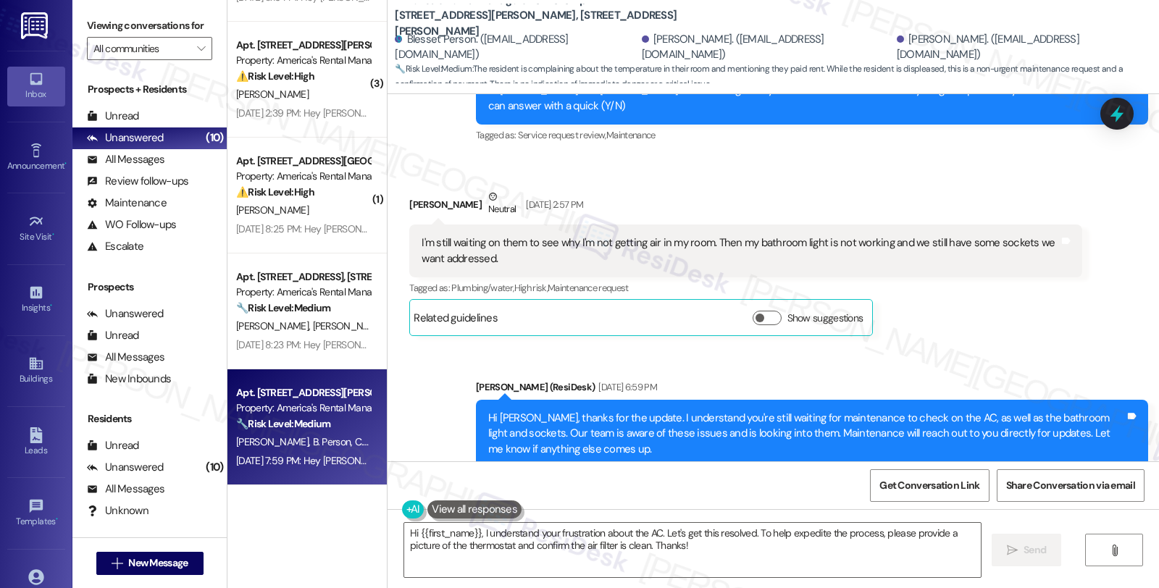
copy div "[PERSON_NAME]"
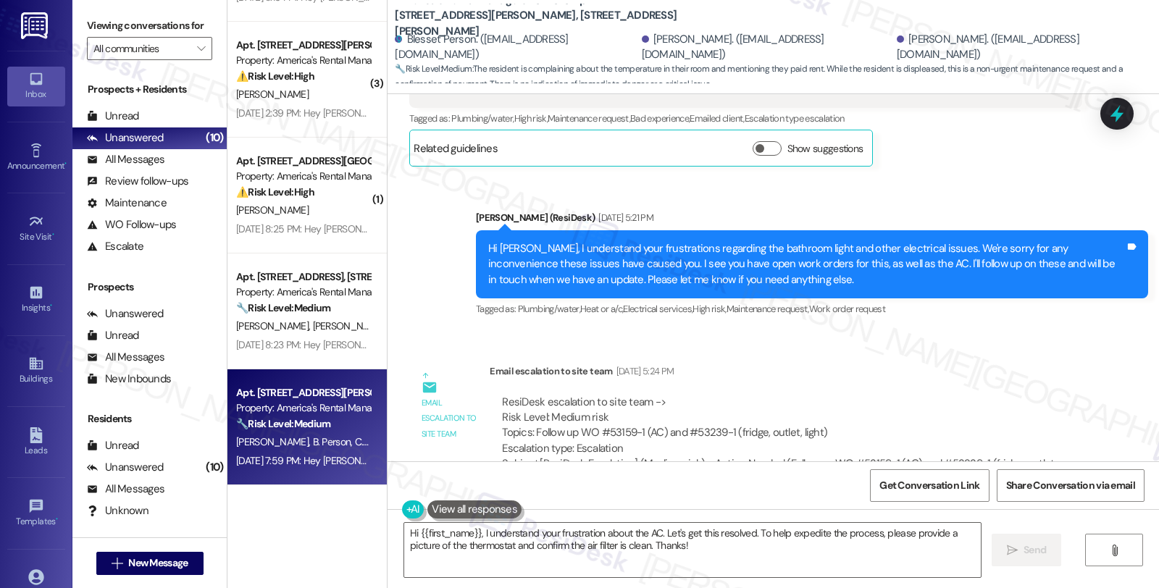
scroll to position [2755, 0]
